Goal: Obtain resource: Download file/media

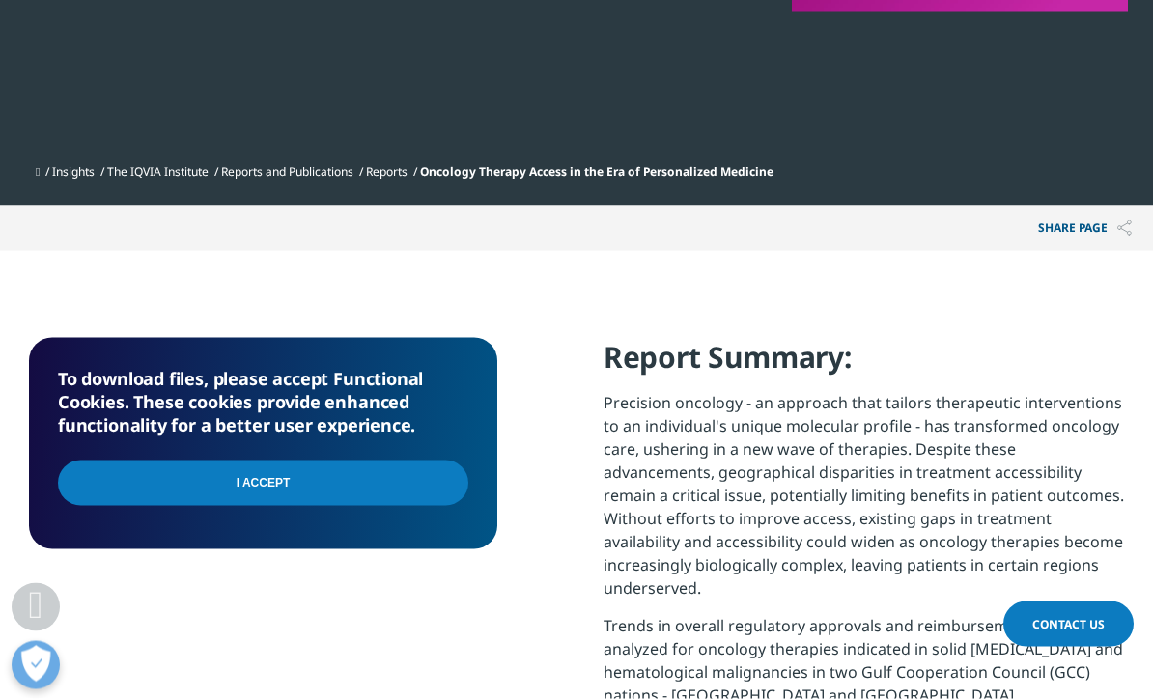
scroll to position [613, 0]
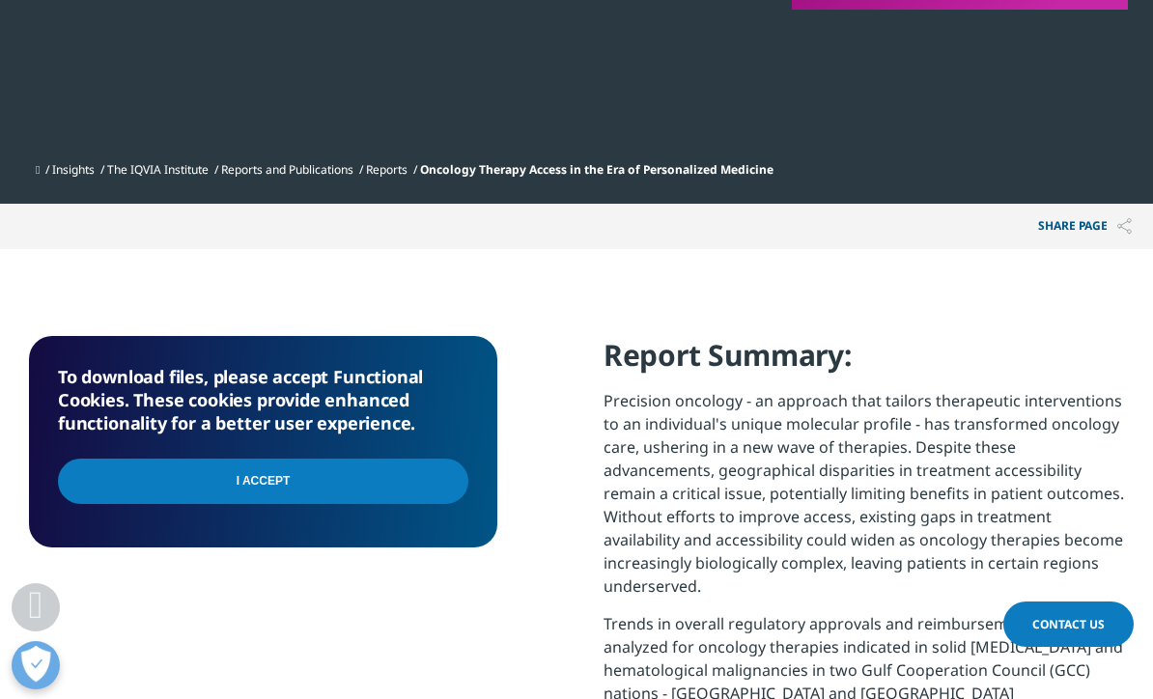
click at [121, 473] on input "I Accept" at bounding box center [263, 481] width 410 height 45
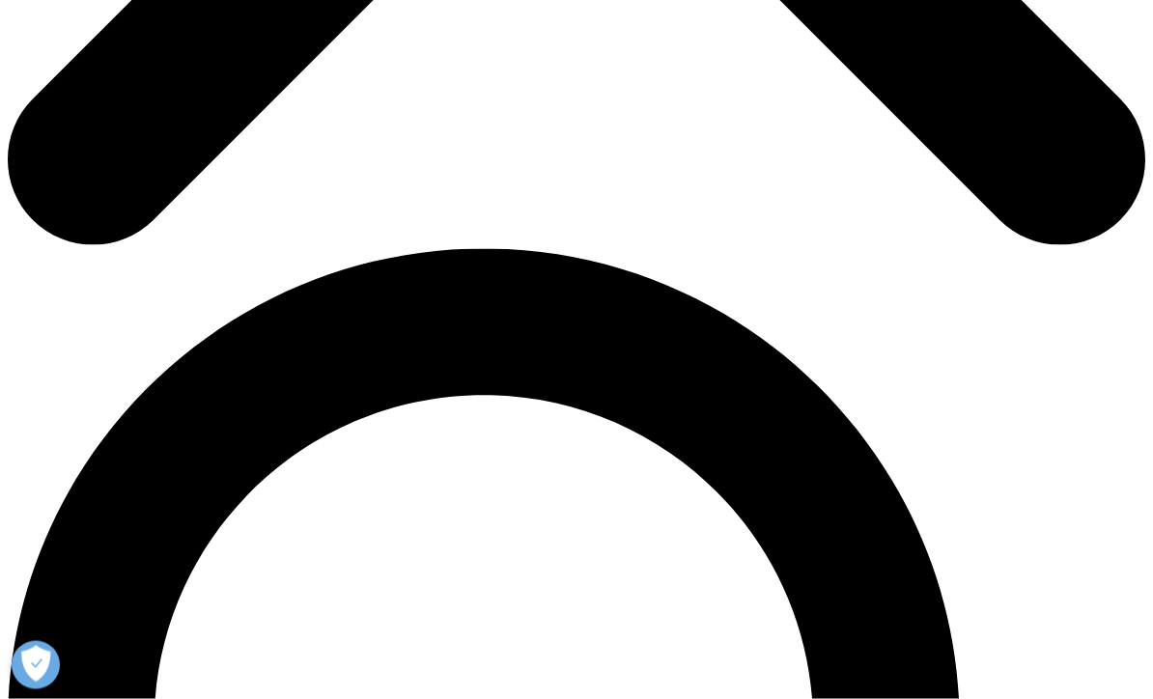
scroll to position [921, 0]
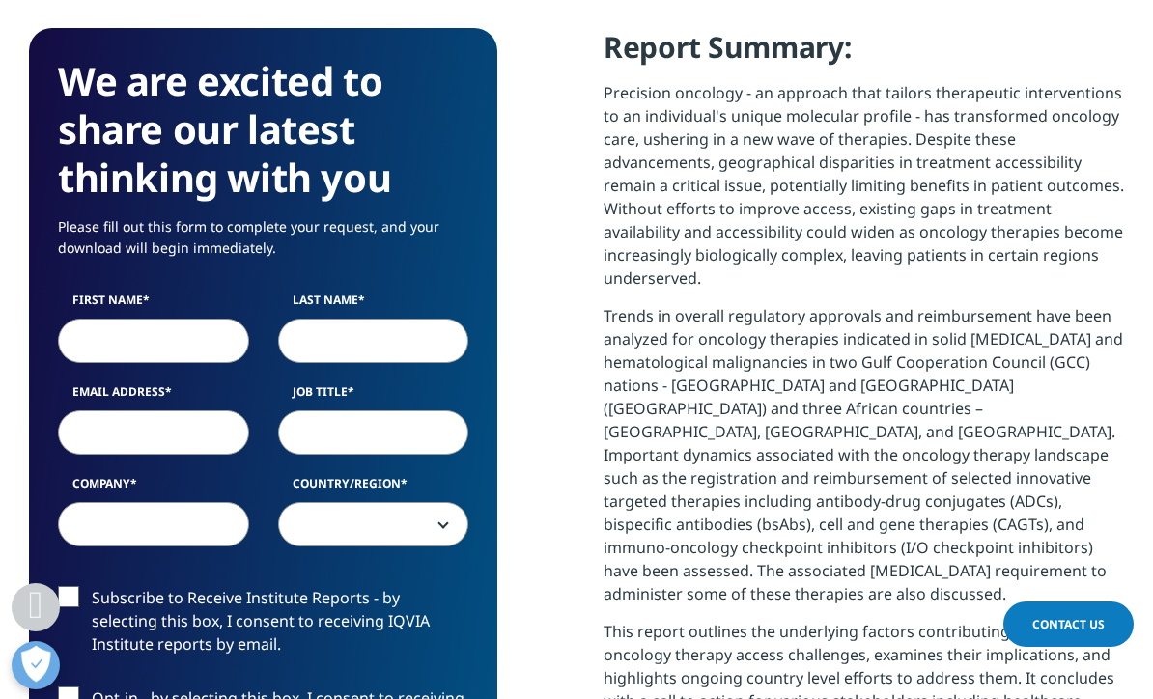
click at [120, 345] on input "First Name" at bounding box center [153, 341] width 191 height 44
type input "Pedro"
type input "Cano"
type input "pmcano@tauli.cat"
click at [396, 444] on input "Job Title" at bounding box center [373, 432] width 191 height 44
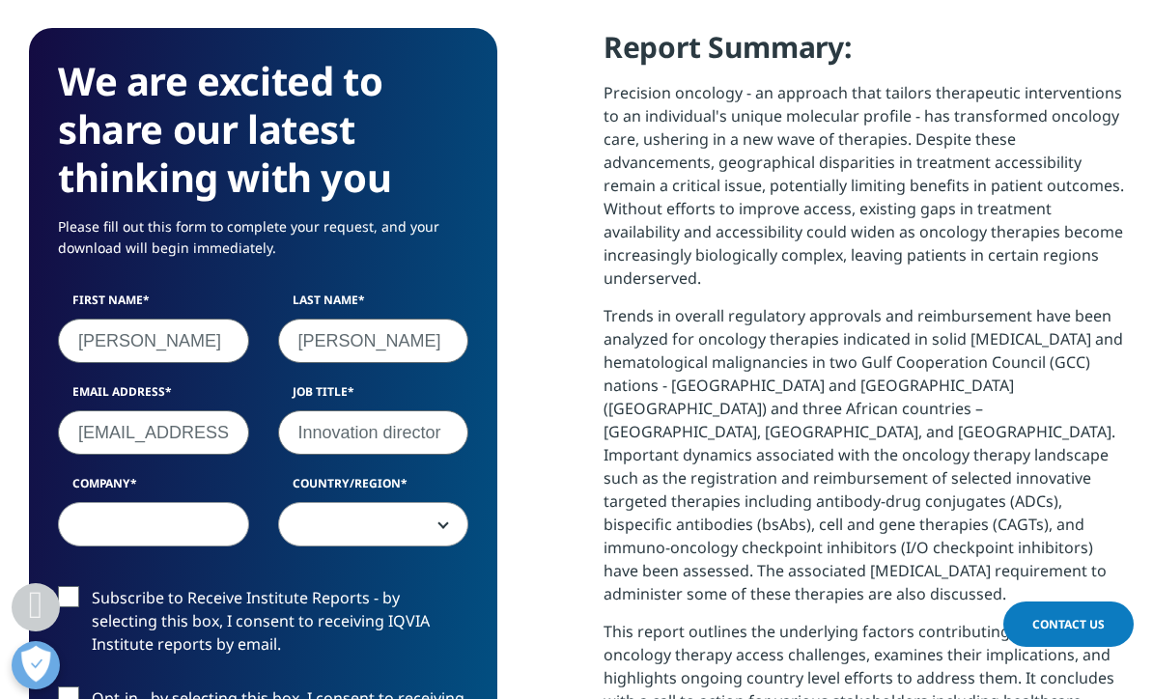
type input "Innovation director"
click at [97, 536] on input "Company" at bounding box center [153, 524] width 191 height 44
type input "Parc Taulí Hospital"
click at [436, 538] on span at bounding box center [373, 525] width 189 height 44
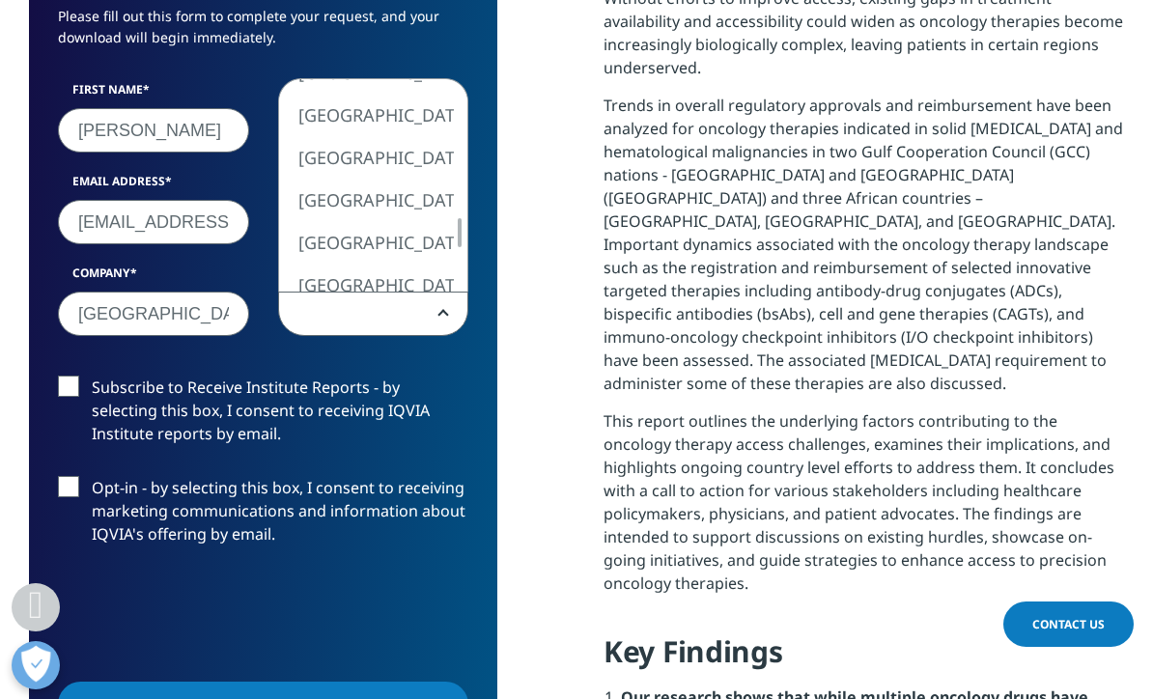
scroll to position [1128, 0]
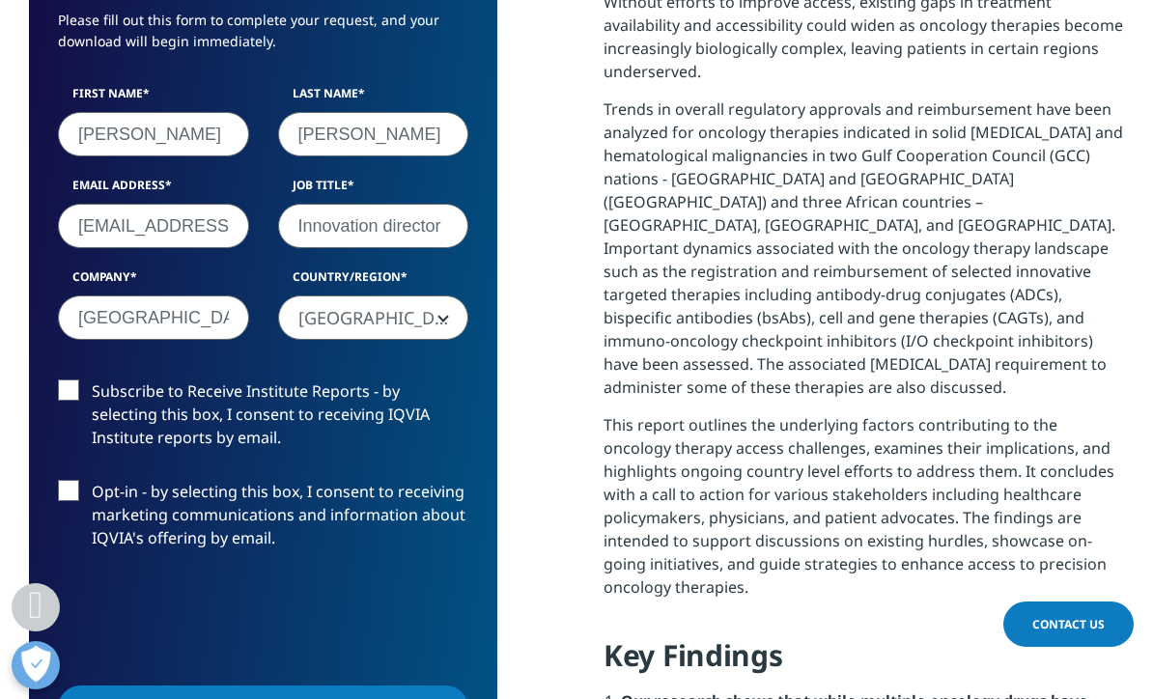
click at [438, 320] on span "Papua New Guinea" at bounding box center [373, 319] width 189 height 44
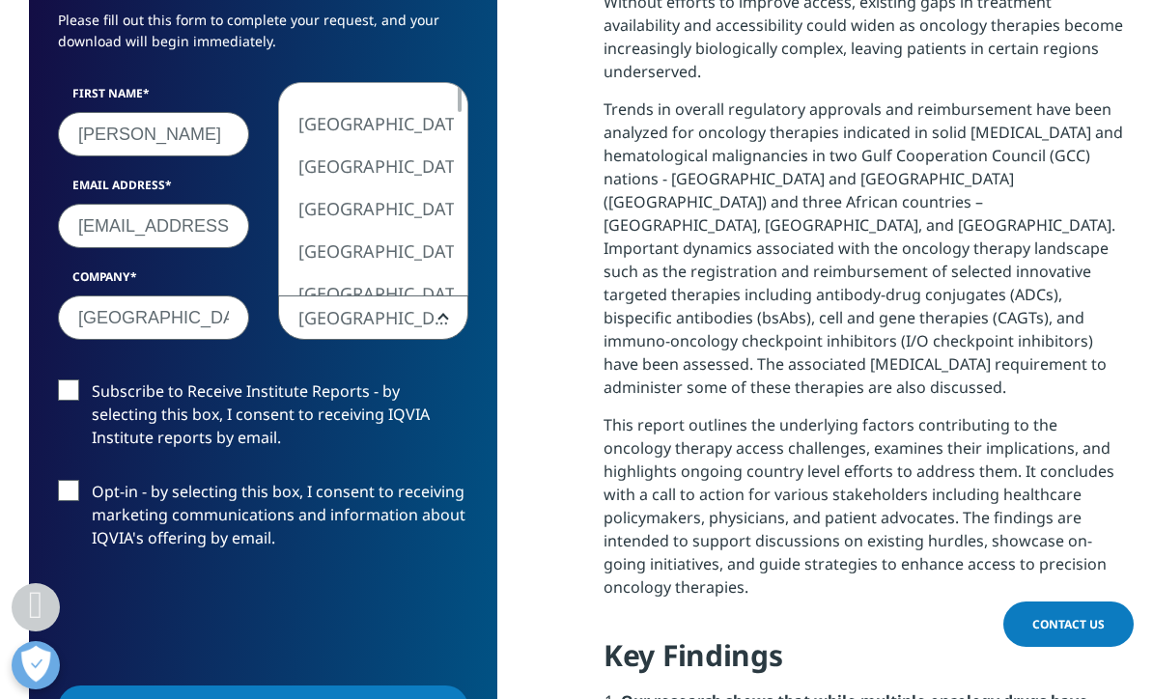
scroll to position [0, 0]
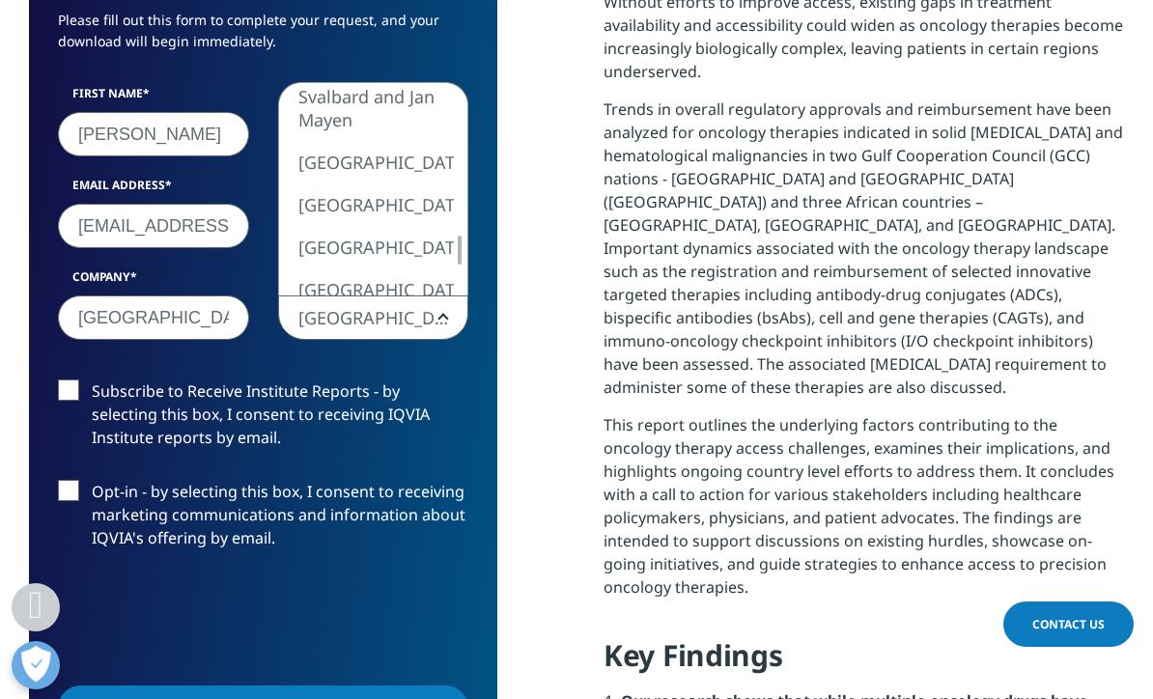
select select "[GEOGRAPHIC_DATA]"
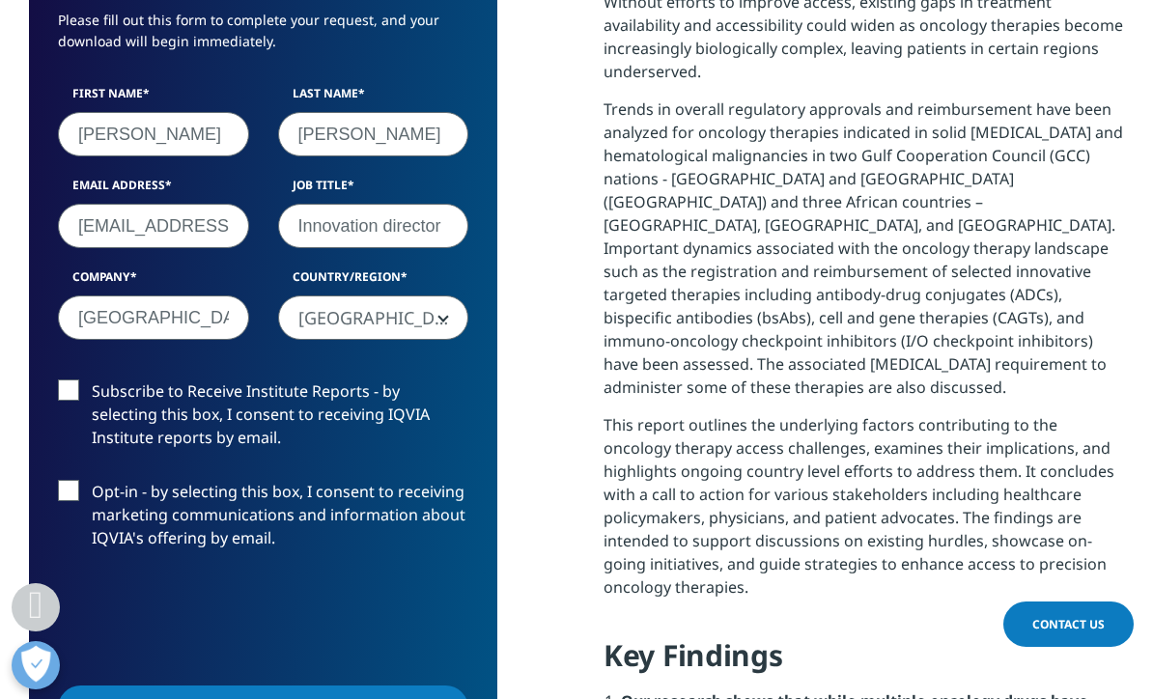
click at [64, 402] on label "Subscribe to Receive Institute Reports - by selecting this box, I consent to re…" at bounding box center [263, 420] width 410 height 80
click at [92, 380] on input "Subscribe to Receive Institute Reports - by selecting this box, I consent to re…" at bounding box center [92, 380] width 0 height 0
click at [83, 503] on label "Opt-in - by selecting this box, I consent to receiving marketing communications…" at bounding box center [263, 520] width 410 height 80
click at [92, 480] on input "Opt-in - by selecting this box, I consent to receiving marketing communications…" at bounding box center [92, 480] width 0 height 0
click at [279, 698] on input "Submit" at bounding box center [263, 708] width 410 height 45
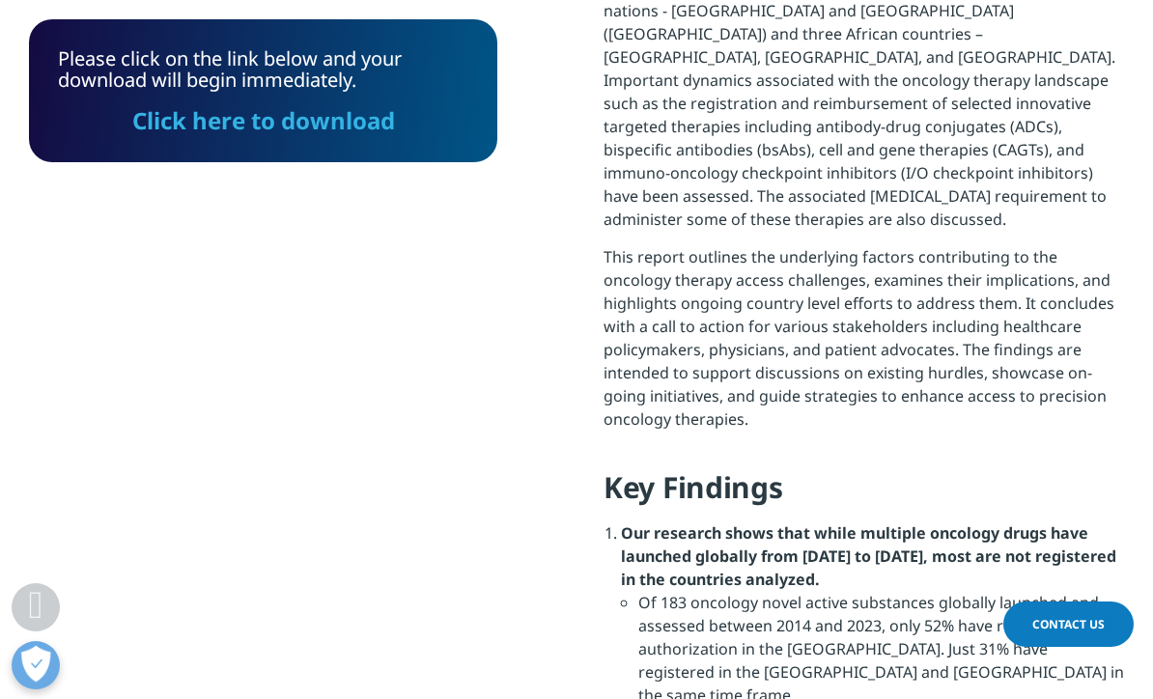
scroll to position [142, 468]
click at [297, 134] on link "Click here to download" at bounding box center [263, 120] width 263 height 32
